Goal: Task Accomplishment & Management: Use online tool/utility

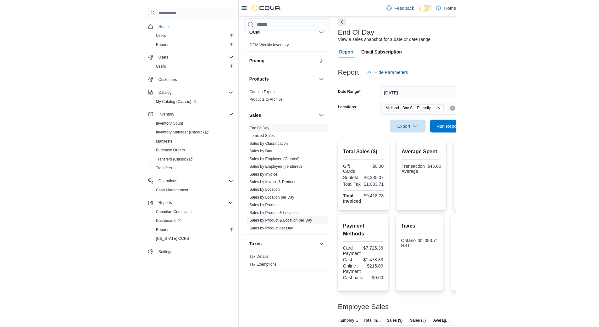
scroll to position [315, 0]
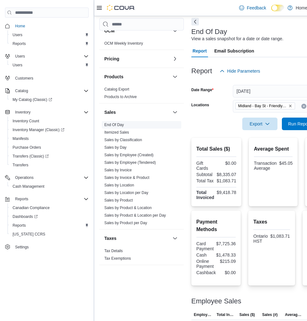
click at [113, 121] on span "End Of Day" at bounding box center [142, 125] width 80 height 8
click at [116, 125] on link "End Of Day" at bounding box center [113, 125] width 19 height 4
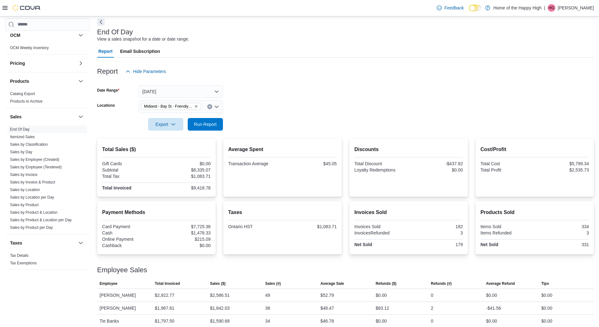
scroll to position [311, 0]
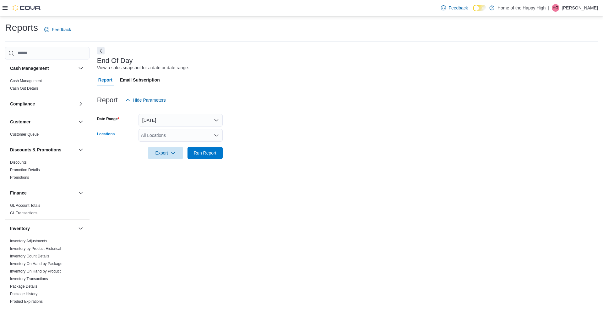
click at [175, 134] on div "All Locations" at bounding box center [181, 135] width 84 height 13
type input "***"
click at [194, 142] on button "Midland - Bay St - Friendly Stranger" at bounding box center [181, 145] width 84 height 9
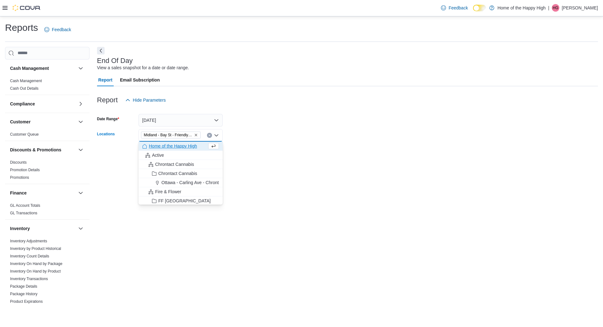
click at [290, 134] on form "Date Range [DATE] Locations [GEOGRAPHIC_DATA] - [GEOGRAPHIC_DATA] - Friendly St…" at bounding box center [347, 132] width 501 height 53
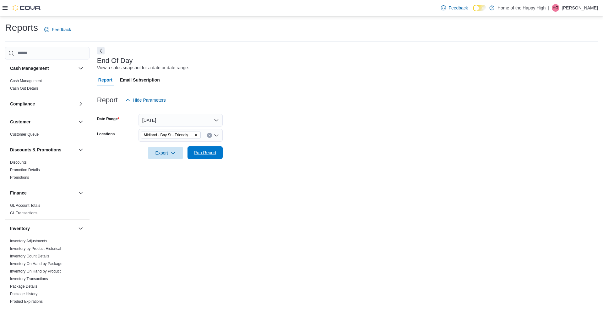
click at [206, 151] on span "Run Report" at bounding box center [205, 152] width 23 height 6
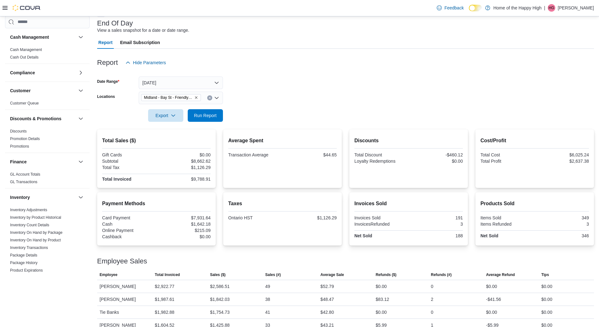
scroll to position [60, 0]
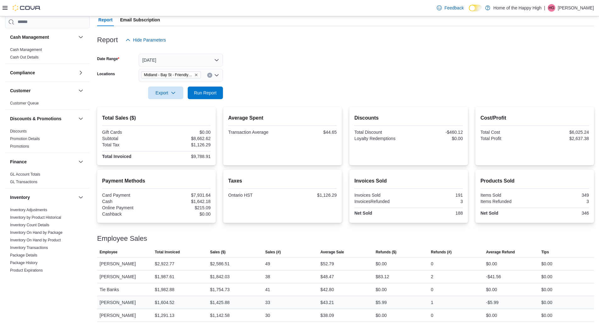
click at [334, 299] on div "$43.21" at bounding box center [327, 302] width 14 height 8
click at [331, 301] on div "$43.21" at bounding box center [327, 302] width 14 height 8
click at [333, 303] on div "$43.21" at bounding box center [327, 302] width 14 height 8
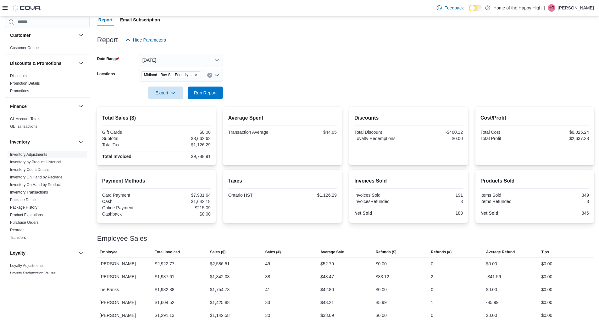
scroll to position [189, 0]
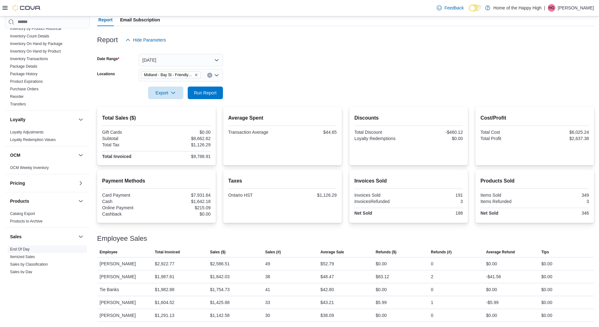
click at [27, 247] on link "End Of Day" at bounding box center [19, 249] width 19 height 4
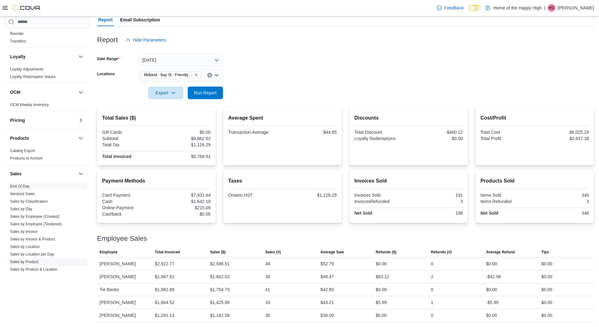
scroll to position [283, 0]
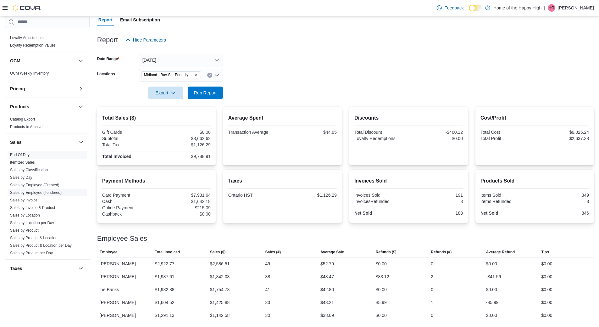
click at [39, 191] on link "Sales by Employee (Tendered)" at bounding box center [36, 192] width 52 height 4
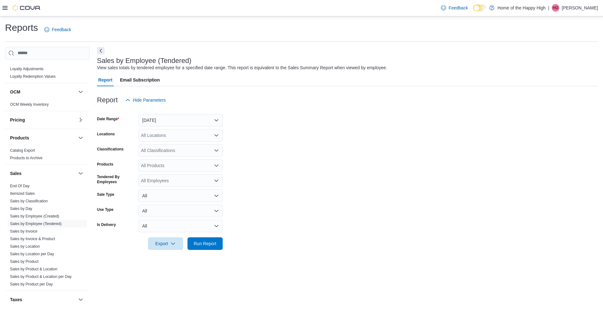
click at [163, 134] on div "All Locations" at bounding box center [181, 135] width 84 height 13
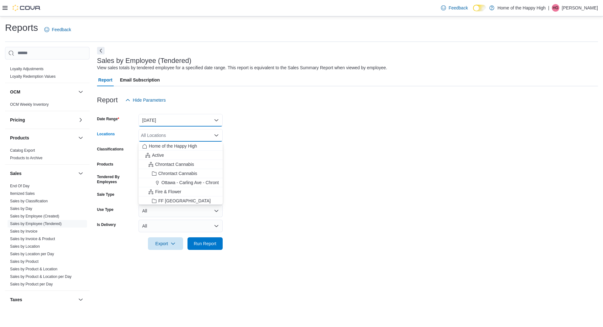
click at [165, 123] on button "[DATE]" at bounding box center [181, 120] width 84 height 13
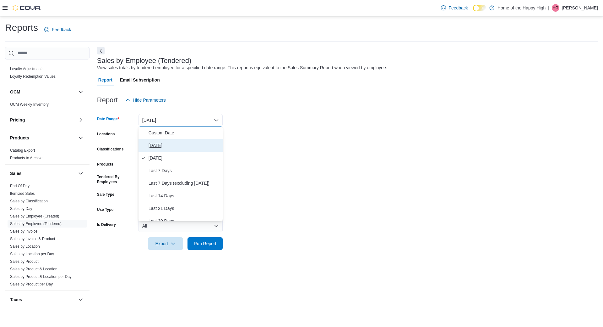
click at [170, 144] on span "[DATE]" at bounding box center [185, 145] width 72 height 8
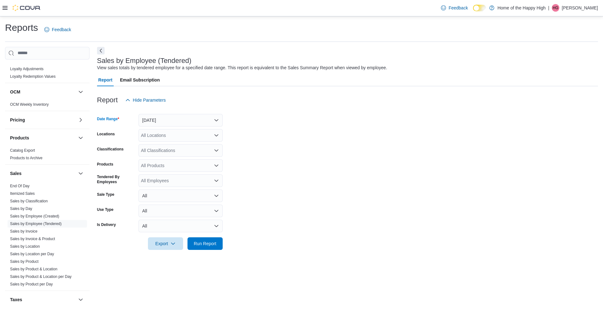
click at [165, 134] on div "All Locations" at bounding box center [181, 135] width 84 height 13
type input "***"
click at [193, 145] on span "Midland - Bay St - Friendly Stranger" at bounding box center [200, 146] width 70 height 6
click at [253, 138] on form "Date Range [DATE] Locations [GEOGRAPHIC_DATA] - [GEOGRAPHIC_DATA] - Friendly St…" at bounding box center [347, 177] width 501 height 143
click at [208, 242] on span "Run Report" at bounding box center [205, 243] width 23 height 6
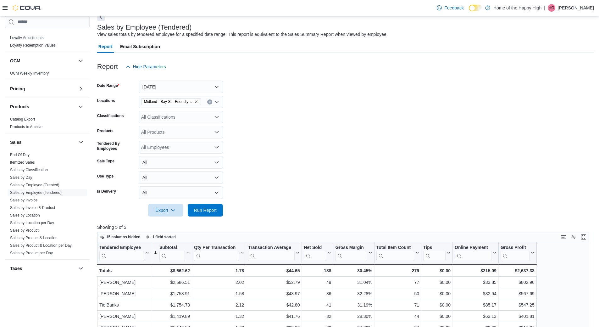
scroll to position [94, 0]
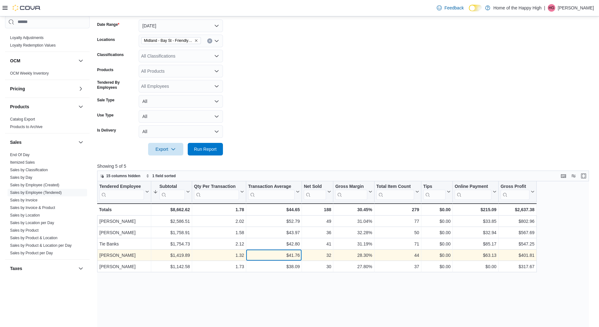
click at [286, 258] on div "$41.76" at bounding box center [274, 255] width 52 height 8
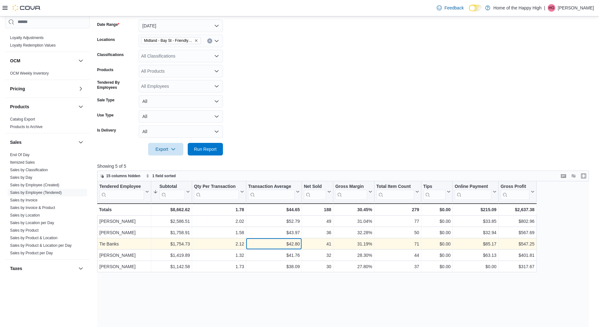
click at [293, 242] on div "$42.80" at bounding box center [274, 244] width 52 height 8
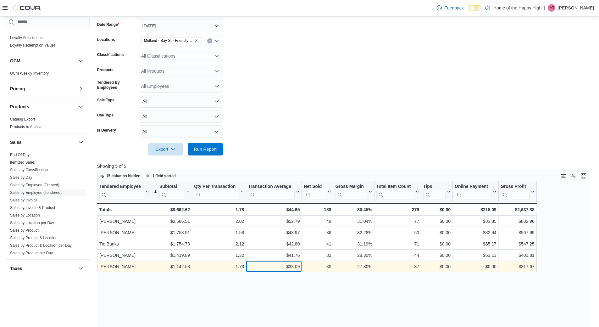
click at [293, 267] on div "$38.09" at bounding box center [274, 266] width 52 height 8
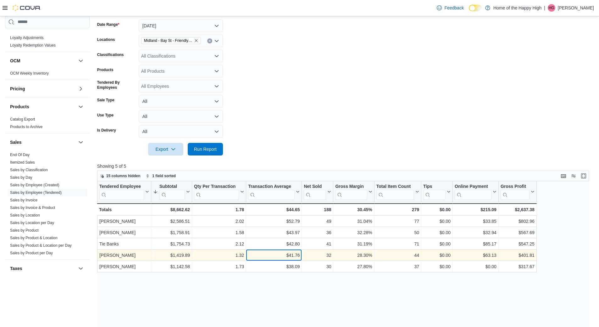
click at [293, 258] on div "$41.76" at bounding box center [274, 255] width 52 height 8
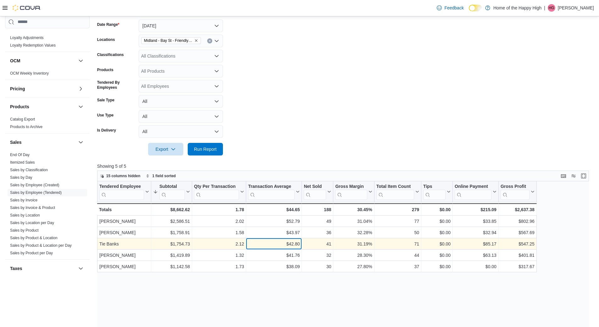
click at [294, 245] on div "$42.80" at bounding box center [274, 244] width 52 height 8
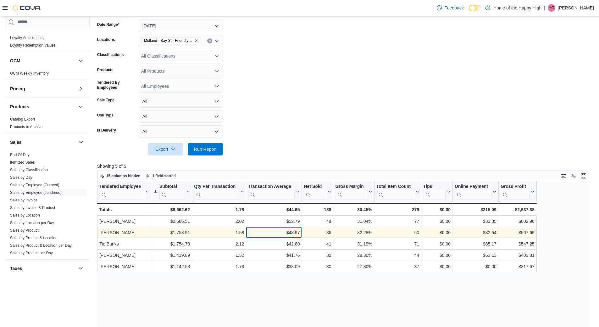
click at [295, 238] on div "$43.97 - Transaction Average, column 4, row 2" at bounding box center [274, 232] width 56 height 11
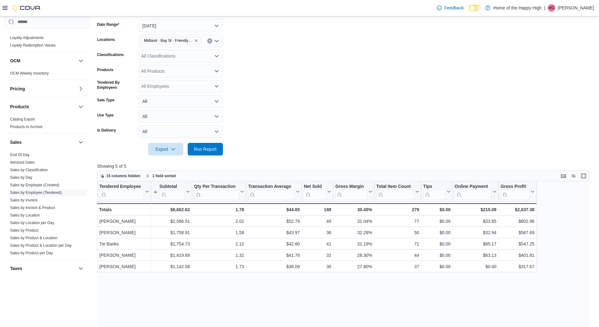
click at [284, 306] on div "Tendered Employee Click to view column header actions Subtotal Sorted descendin…" at bounding box center [345, 306] width 496 height 250
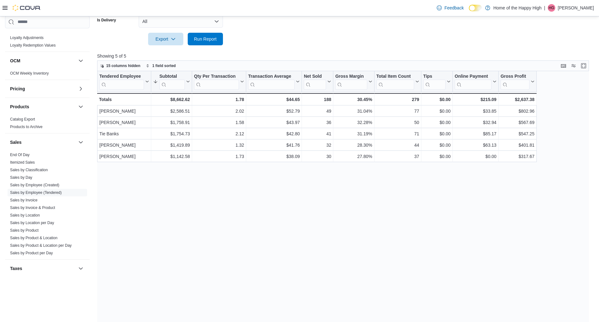
click at [438, 326] on div "Reports Feedback Cash Management Cash Management Cash Out Details Compliance OC…" at bounding box center [299, 69] width 599 height 515
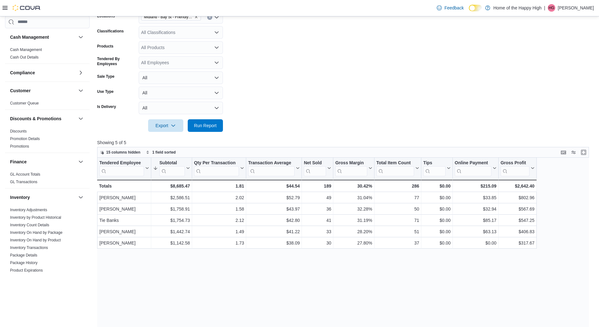
scroll to position [157, 0]
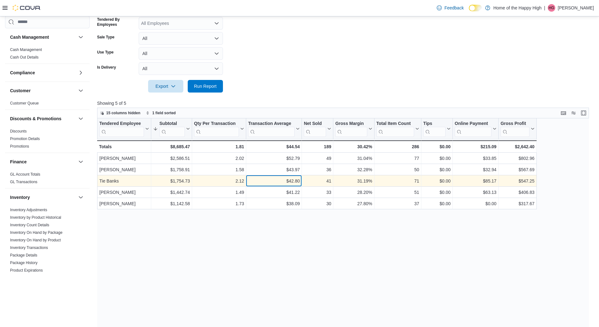
click at [298, 185] on div "$42.80 - Transaction Average, column 4, row 3" at bounding box center [274, 180] width 56 height 11
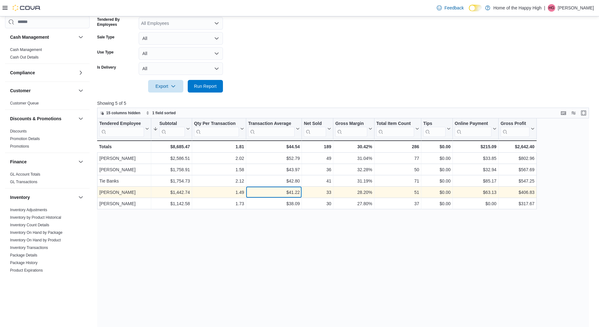
click at [298, 194] on div "$41.22" at bounding box center [274, 192] width 52 height 8
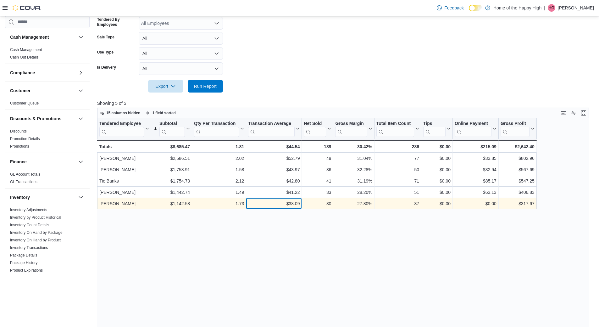
click at [299, 205] on div "$38.09" at bounding box center [274, 204] width 52 height 8
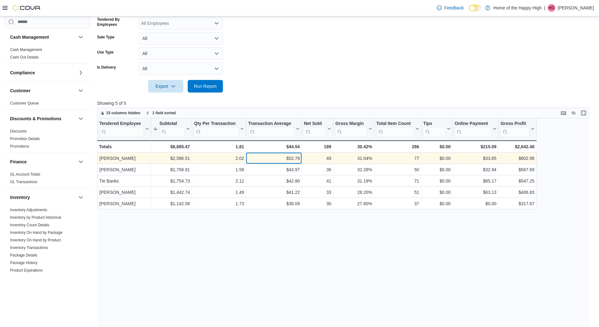
click at [295, 158] on div "$52.79" at bounding box center [274, 158] width 52 height 8
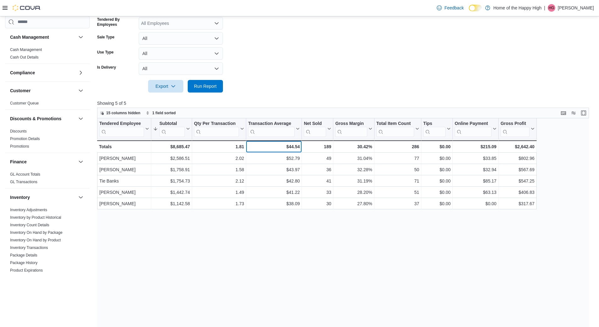
click at [296, 147] on div "$44.54" at bounding box center [274, 147] width 52 height 8
drag, startPoint x: 293, startPoint y: 251, endPoint x: 267, endPoint y: 244, distance: 26.3
click at [292, 250] on div "Tendered Employee Click to view column header actions Subtotal Sorted descendin…" at bounding box center [345, 243] width 496 height 250
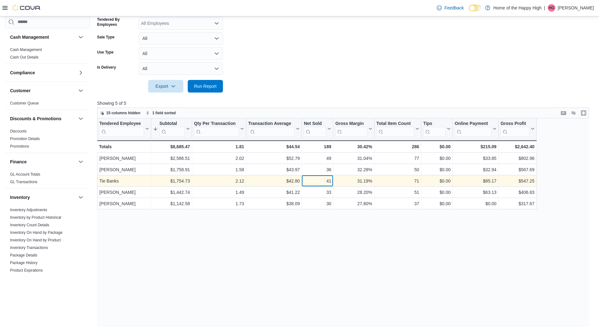
click at [330, 183] on div "41" at bounding box center [317, 181] width 27 height 8
click at [418, 182] on div "71" at bounding box center [397, 181] width 43 height 8
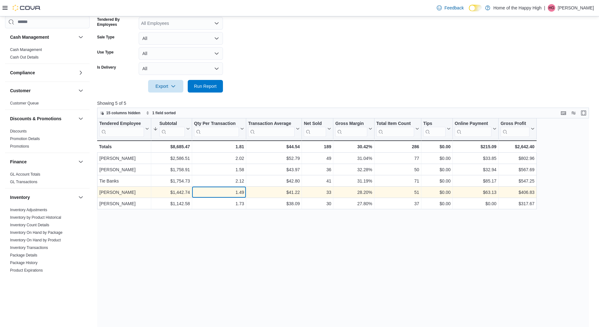
click at [243, 193] on div "1.49" at bounding box center [219, 192] width 50 height 8
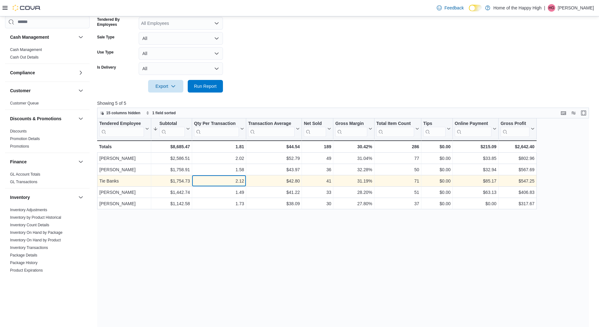
click at [242, 182] on div "2.12" at bounding box center [219, 181] width 50 height 8
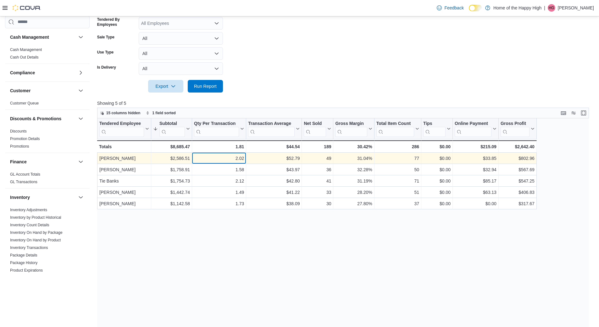
click at [238, 158] on div "2.02" at bounding box center [219, 158] width 50 height 8
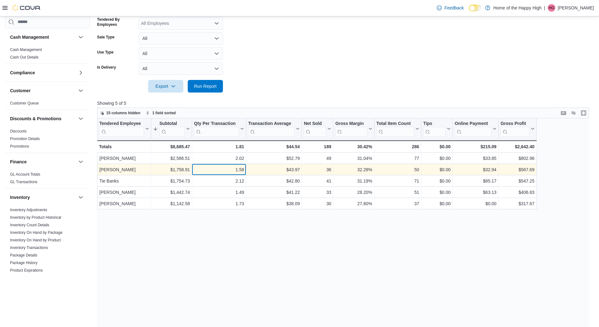
click at [243, 171] on div "1.58" at bounding box center [219, 170] width 50 height 8
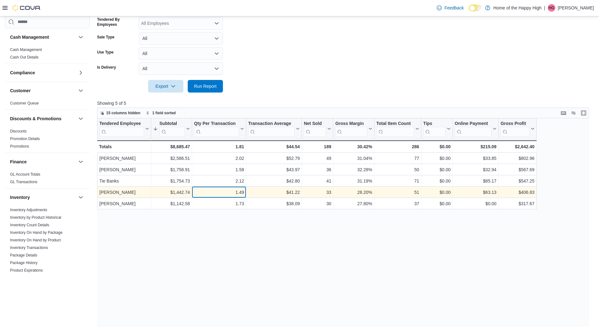
click at [243, 190] on div "1.49" at bounding box center [219, 192] width 50 height 8
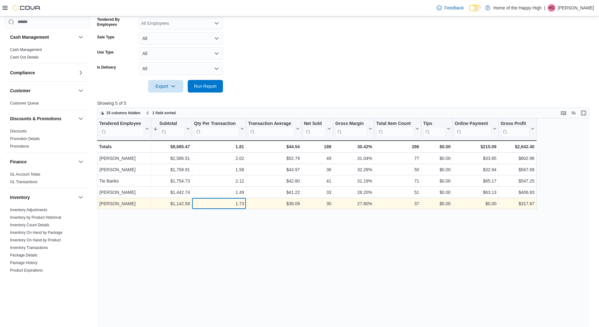
click at [239, 206] on div "1.73" at bounding box center [219, 204] width 50 height 8
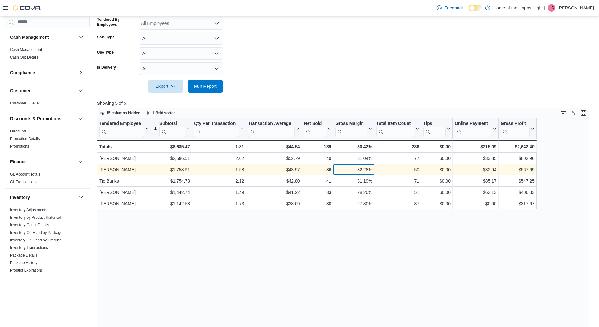
click at [358, 168] on div "32.28%" at bounding box center [353, 170] width 37 height 8
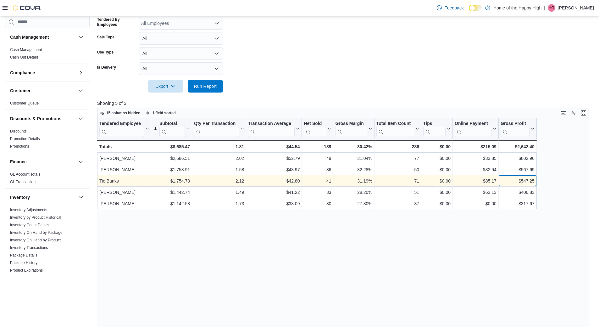
click at [529, 181] on div "$547.25" at bounding box center [517, 181] width 34 height 8
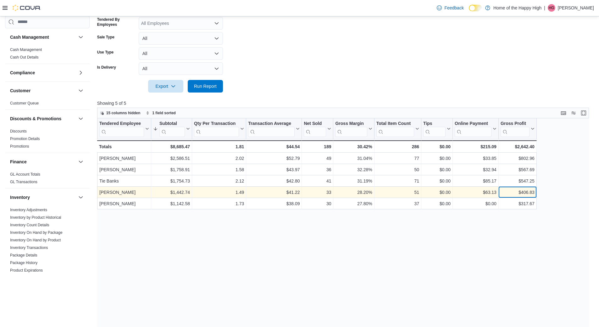
click at [529, 192] on div "$406.83" at bounding box center [517, 192] width 34 height 8
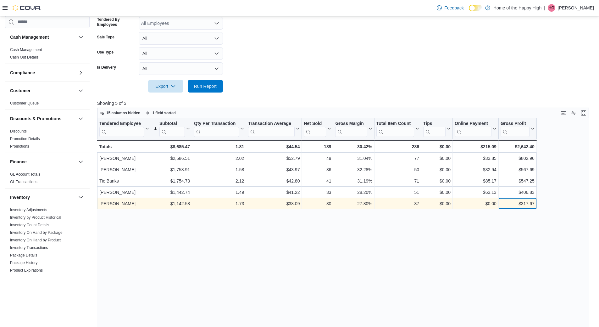
click at [525, 204] on div "$317.67" at bounding box center [517, 204] width 34 height 8
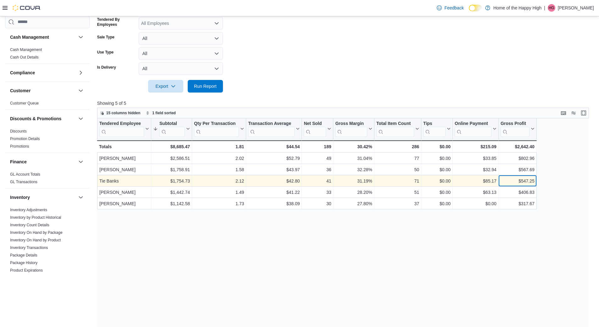
click at [527, 184] on div "$547.25" at bounding box center [517, 181] width 34 height 8
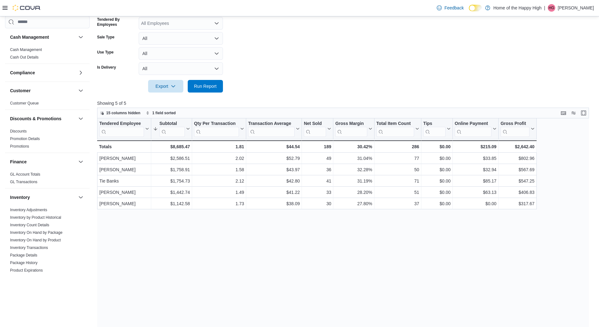
click at [499, 226] on div "Tendered Employee Click to view column header actions Subtotal Sorted descendin…" at bounding box center [345, 243] width 496 height 250
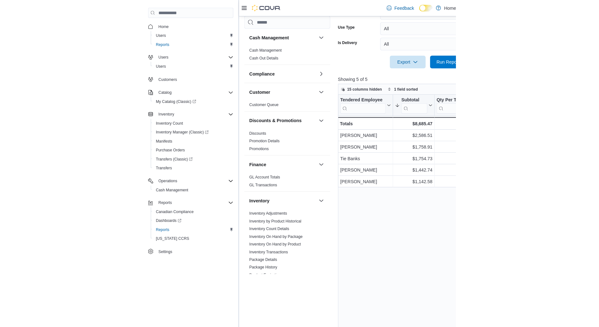
scroll to position [0, 4]
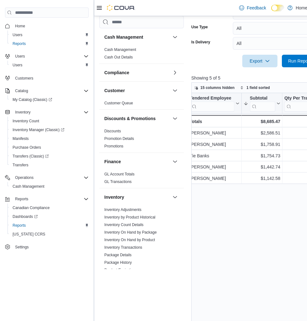
click at [283, 229] on div "Tendered Employee Click to view column header actions Subtotal Sorted descendin…" at bounding box center [295, 216] width 208 height 246
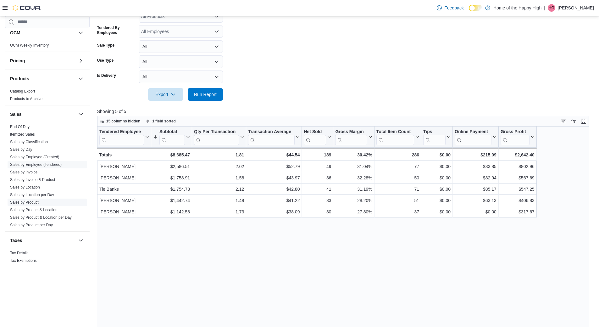
scroll to position [157, 0]
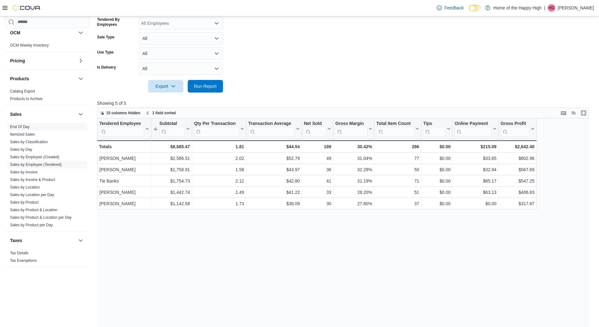
click at [23, 123] on span "End Of Day" at bounding box center [48, 127] width 80 height 8
click at [23, 125] on link "End Of Day" at bounding box center [19, 126] width 19 height 4
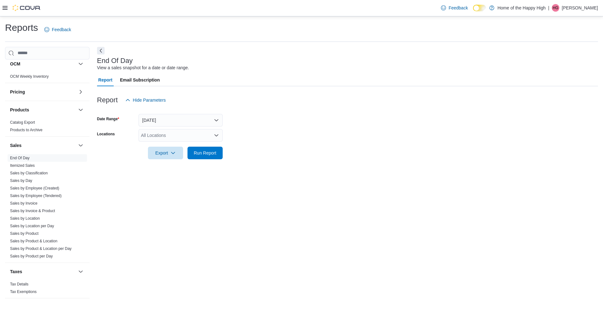
click at [189, 131] on div "All Locations" at bounding box center [181, 135] width 84 height 13
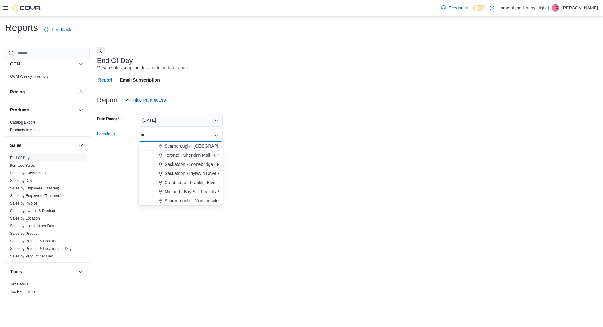
type input "*"
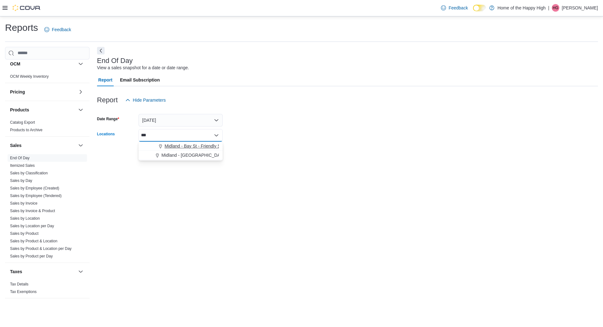
type input "***"
click at [201, 144] on span "Midland - Bay St - Friendly Stranger" at bounding box center [200, 146] width 70 height 6
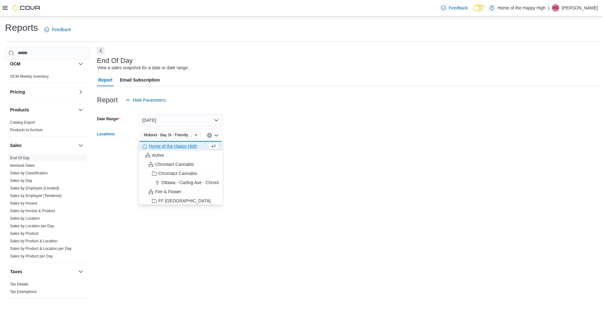
click at [264, 125] on form "Date Range [DATE] Locations [GEOGRAPHIC_DATA] - [GEOGRAPHIC_DATA] - Friendly St…" at bounding box center [347, 132] width 501 height 53
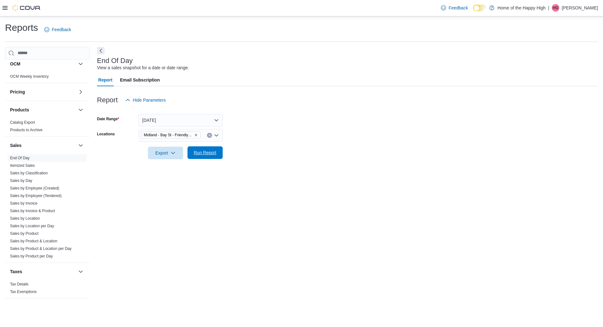
click at [193, 152] on span "Run Report" at bounding box center [205, 152] width 28 height 13
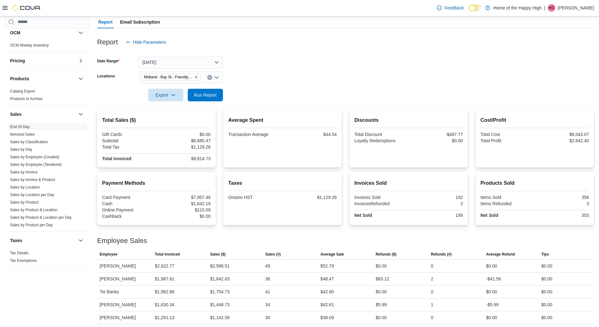
scroll to position [60, 0]
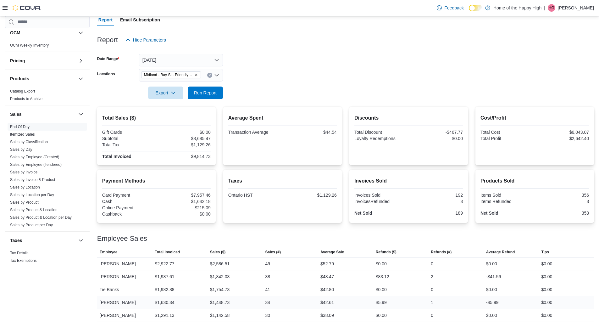
click at [331, 303] on div "$42.61" at bounding box center [327, 302] width 14 height 8
click at [332, 300] on div "$42.61" at bounding box center [327, 302] width 14 height 8
click at [331, 289] on div "$42.80" at bounding box center [327, 289] width 14 height 8
click at [161, 92] on span "Export" at bounding box center [166, 92] width 28 height 13
click at [174, 118] on span "Export to Pdf" at bounding box center [166, 117] width 28 height 5
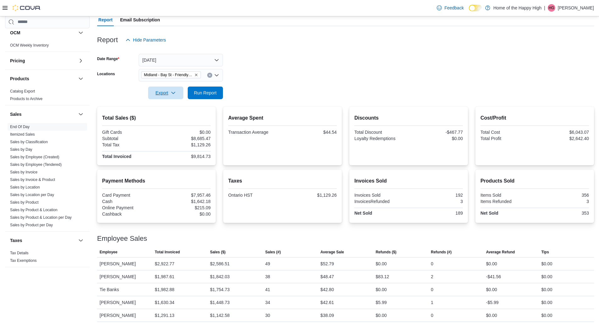
scroll to position [0, 0]
